Goal: Consume media (video, audio)

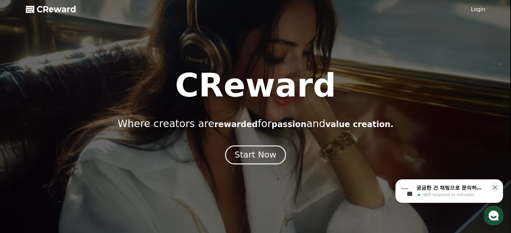
click at [251, 158] on div "Start Now" at bounding box center [255, 154] width 42 height 11
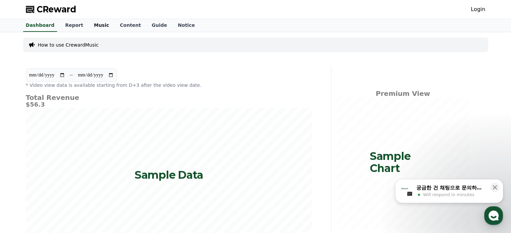
click at [95, 24] on link "Music" at bounding box center [101, 25] width 26 height 13
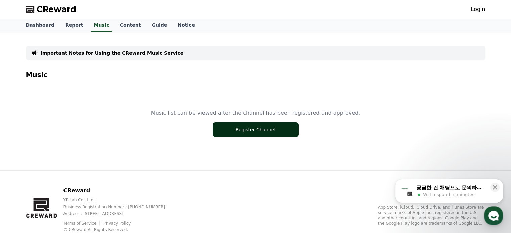
click at [264, 126] on button "Register Channel" at bounding box center [256, 130] width 86 height 15
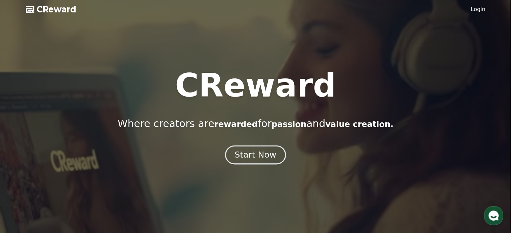
click at [253, 155] on div "Start Now" at bounding box center [255, 154] width 42 height 11
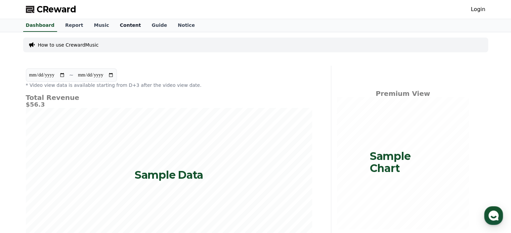
click at [115, 25] on link "Content" at bounding box center [131, 25] width 32 height 13
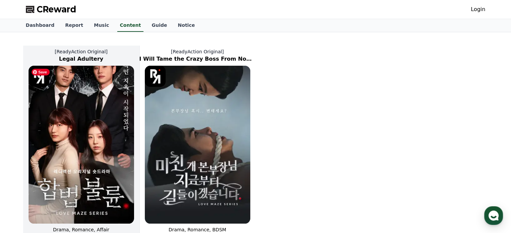
click at [97, 122] on img at bounding box center [81, 145] width 105 height 158
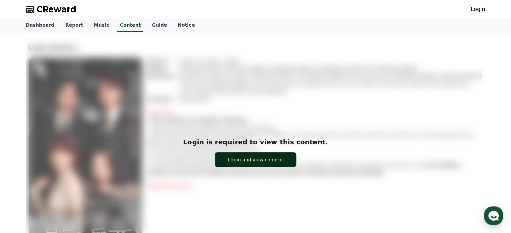
click at [255, 163] on button "Login and view content" at bounding box center [256, 159] width 82 height 15
